Goal: Task Accomplishment & Management: Manage account settings

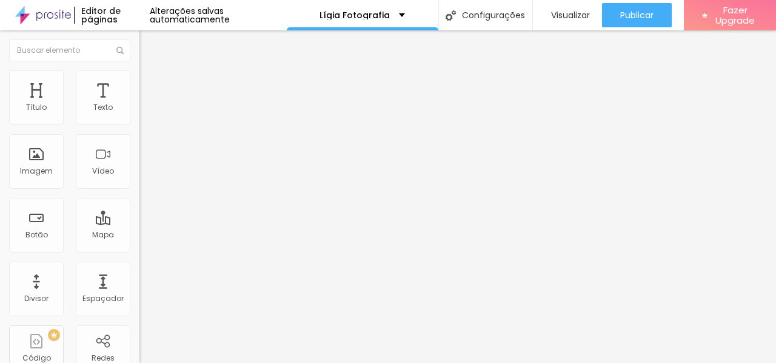
click at [140, 104] on span "Trocar imagem" at bounding box center [173, 99] width 66 height 10
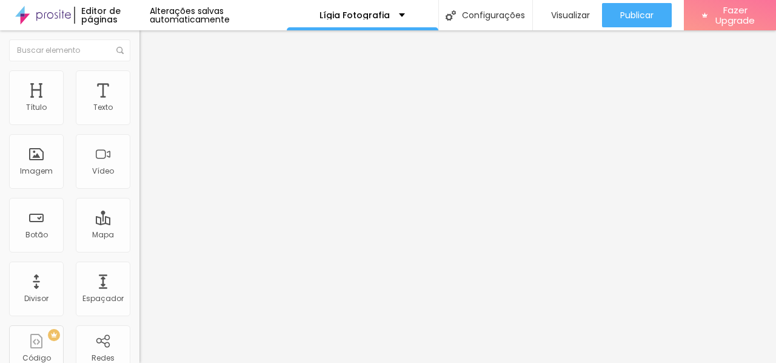
click at [140, 104] on span "Trocar imagem" at bounding box center [173, 99] width 66 height 10
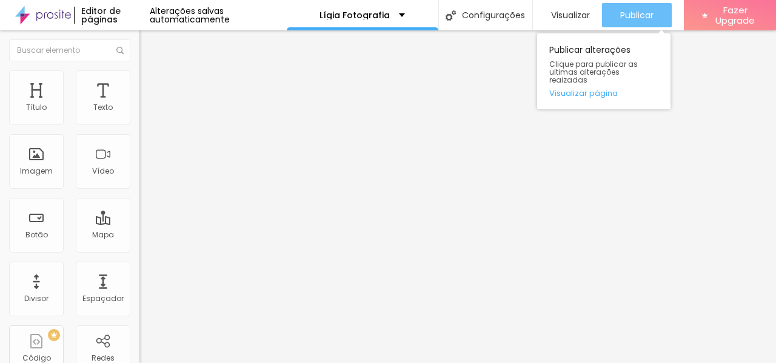
click at [648, 13] on span "Publicar" at bounding box center [636, 15] width 33 height 10
